Goal: Task Accomplishment & Management: Complete application form

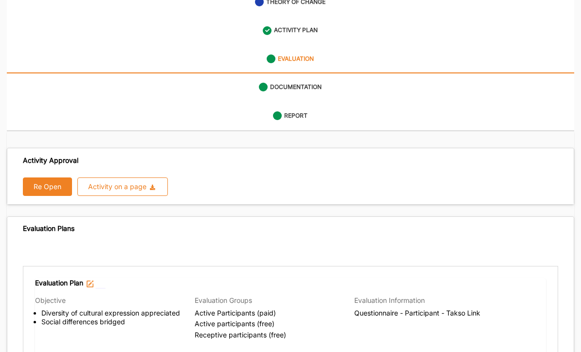
scroll to position [140, 0]
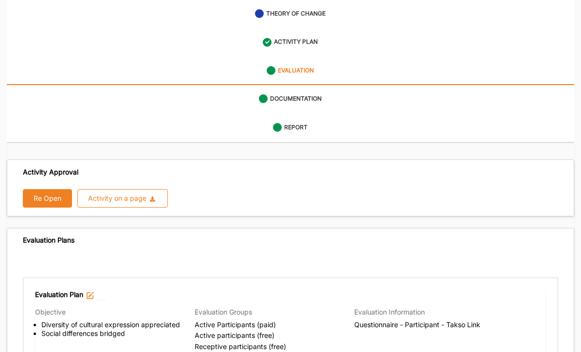
click at [314, 67] on label "EVALUATION" at bounding box center [296, 71] width 36 height 8
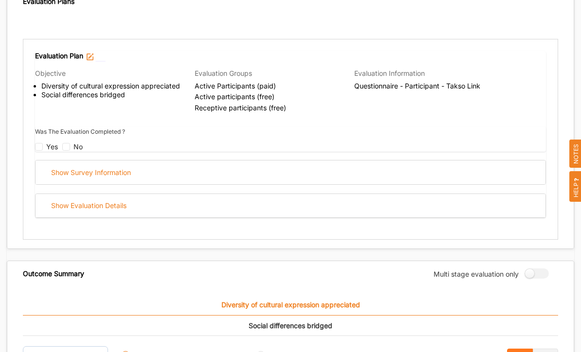
scroll to position [378, 0]
click at [141, 163] on div "Show Survey Information" at bounding box center [291, 172] width 510 height 24
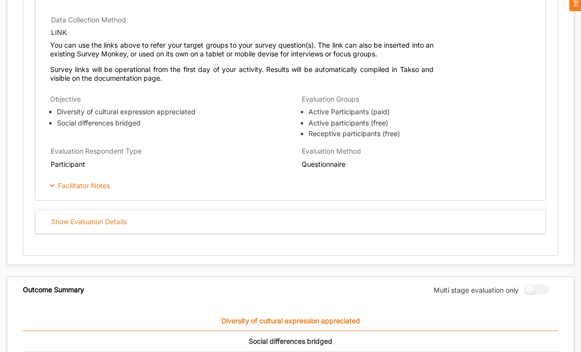
scroll to position [725, 0]
click at [134, 210] on div "Show Evaluation Details" at bounding box center [291, 222] width 510 height 24
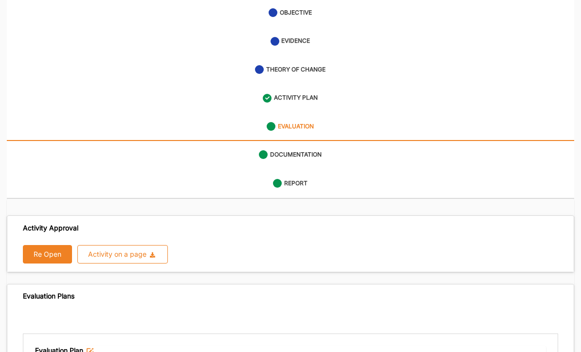
scroll to position [0, 0]
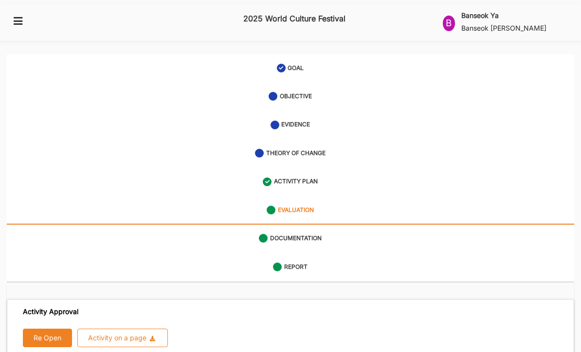
click at [307, 180] on link "ACTIVITY PLAN" at bounding box center [290, 182] width 567 height 28
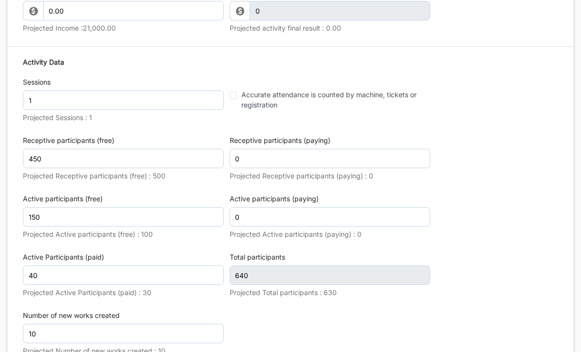
scroll to position [1732, 0]
click at [59, 207] on input "150" at bounding box center [123, 216] width 201 height 19
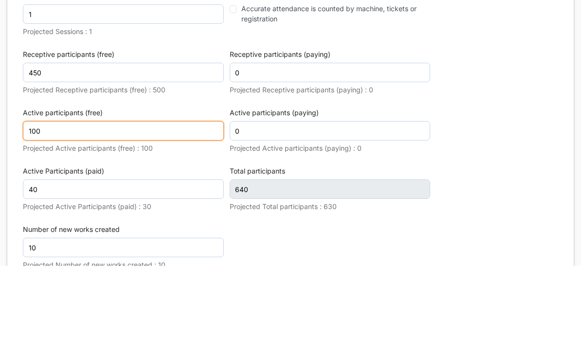
type input "100"
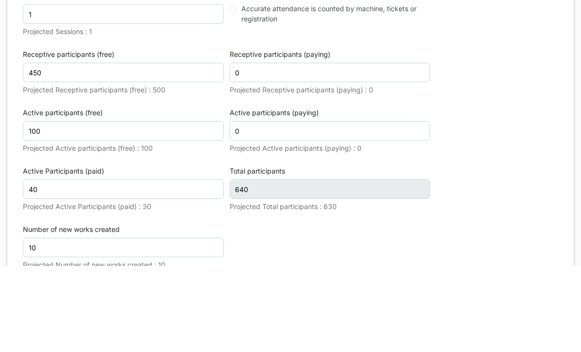
click at [506, 126] on div "Activity Data Sessions 1 Projected Sessions : 1 Accurate attendance is counted …" at bounding box center [290, 209] width 535 height 312
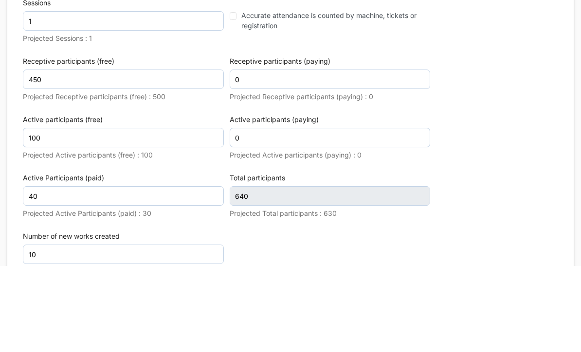
scroll to position [1818, 0]
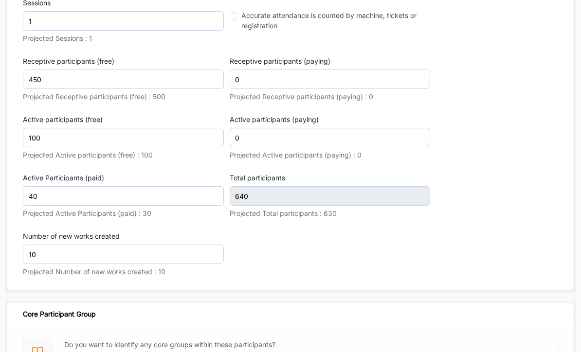
type input "590"
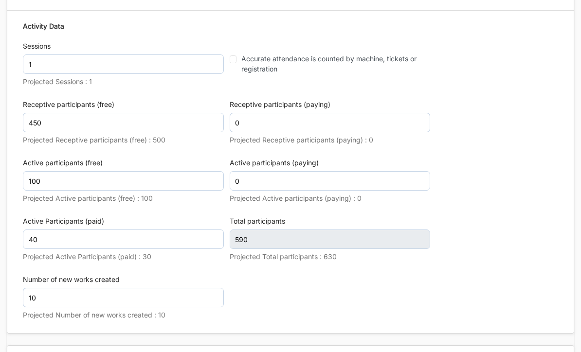
scroll to position [1774, 0]
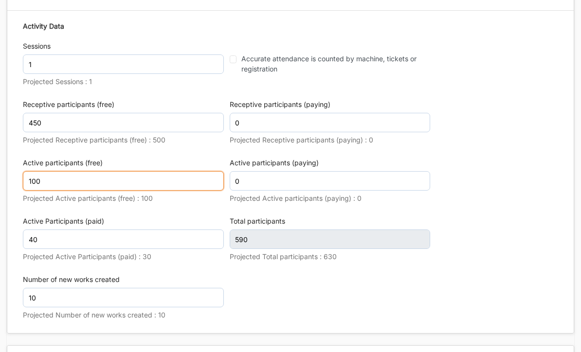
click at [65, 172] on input "100" at bounding box center [123, 181] width 201 height 19
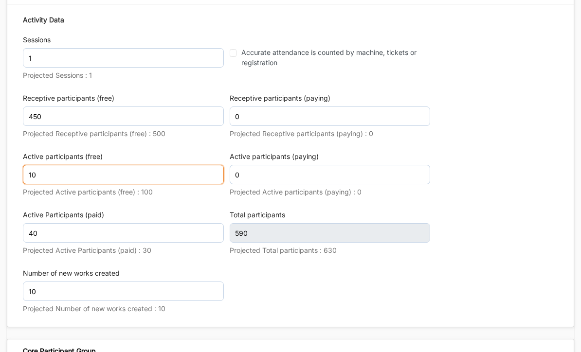
type input "1"
type input "70"
click at [523, 147] on div "Activity Data Sessions 1 Projected Sessions : 1 Accurate attendance is counted …" at bounding box center [290, 166] width 535 height 312
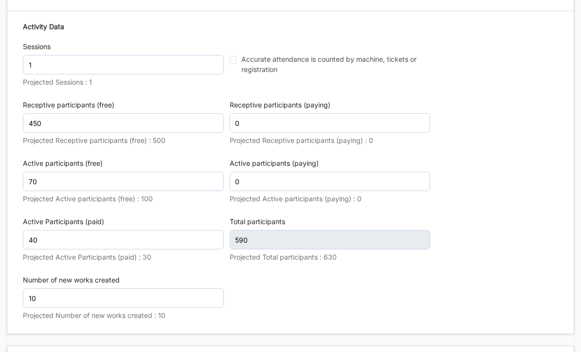
scroll to position [1775, 0]
type input "560"
click at [514, 202] on div "Activity Data Sessions 1 Projected Sessions : 1 Accurate attendance is counted …" at bounding box center [290, 173] width 535 height 312
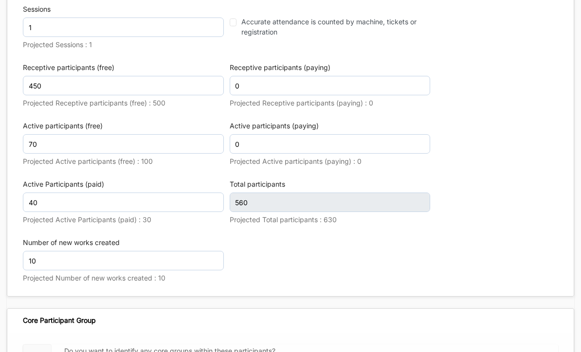
scroll to position [1819, 0]
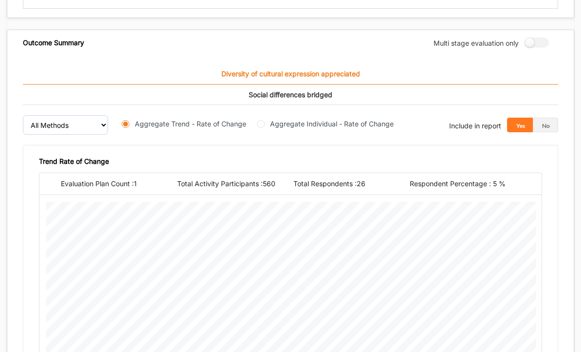
scroll to position [614, 0]
